Goal: Transaction & Acquisition: Purchase product/service

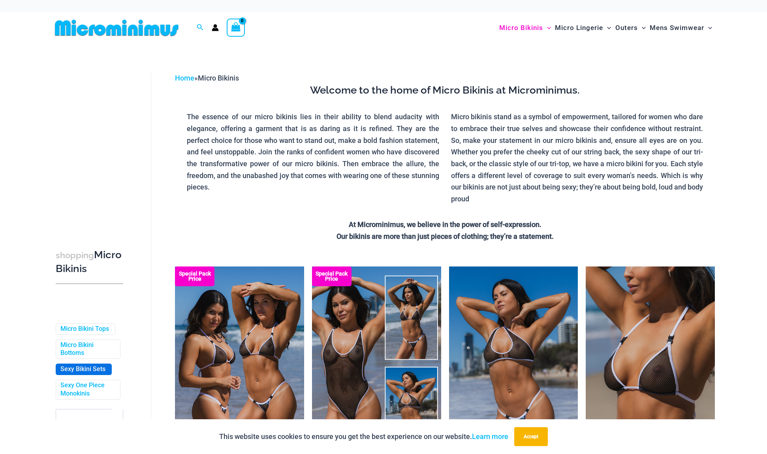
click at [95, 374] on link "Sexy Bikini Sets" at bounding box center [82, 370] width 45 height 8
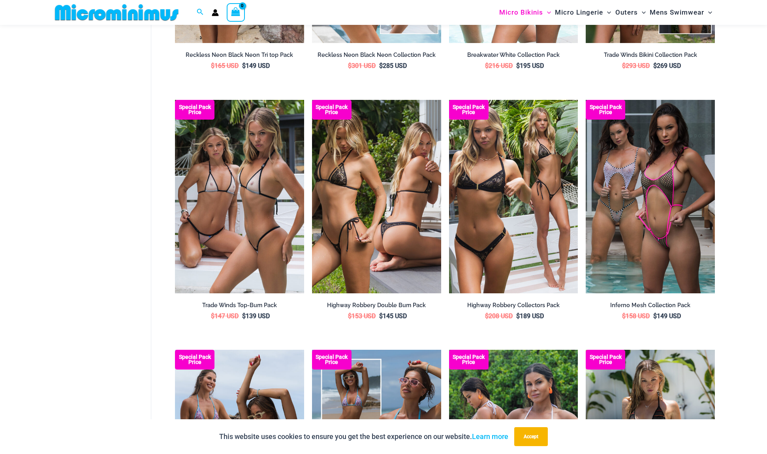
scroll to position [1179, 0]
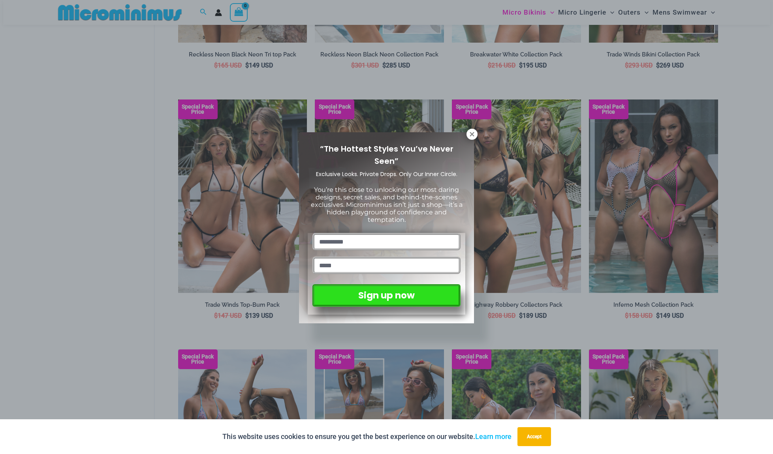
click at [476, 138] on div "“The Hottest Styles You’ve Never Seen” Exclusive Looks. Private Drops. Only Our…" at bounding box center [386, 227] width 773 height 454
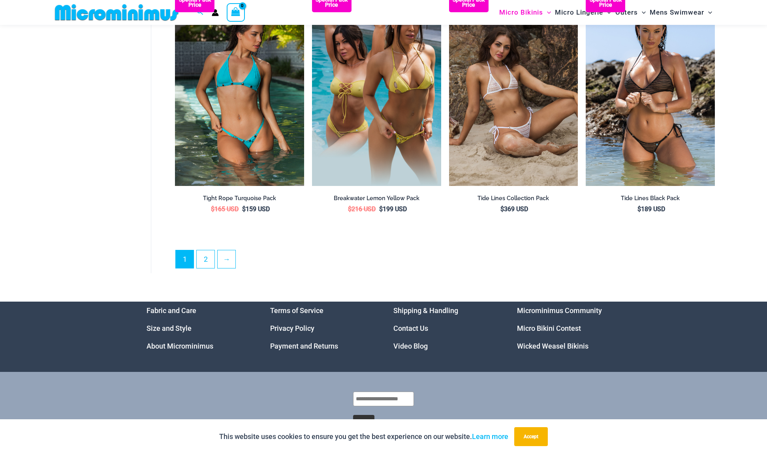
scroll to position [2062, 0]
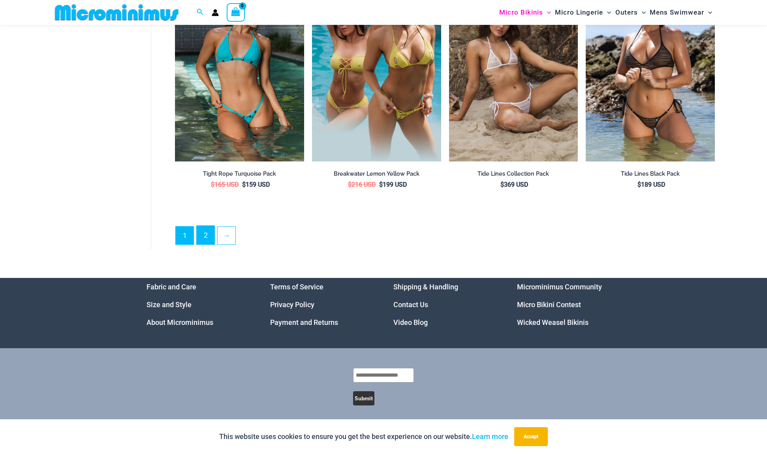
click at [213, 231] on link "2" at bounding box center [206, 235] width 18 height 19
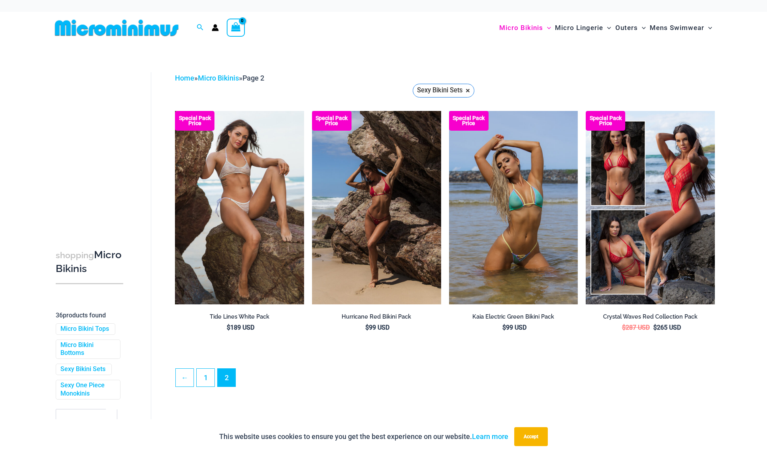
click at [120, 33] on img at bounding box center [117, 28] width 130 height 18
